Goal: Task Accomplishment & Management: Manage account settings

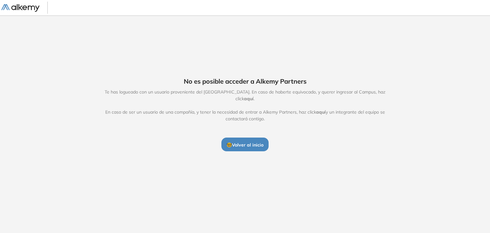
click at [255, 144] on button "🤓 Volver al inicio" at bounding box center [244, 143] width 47 height 13
